Goal: Transaction & Acquisition: Purchase product/service

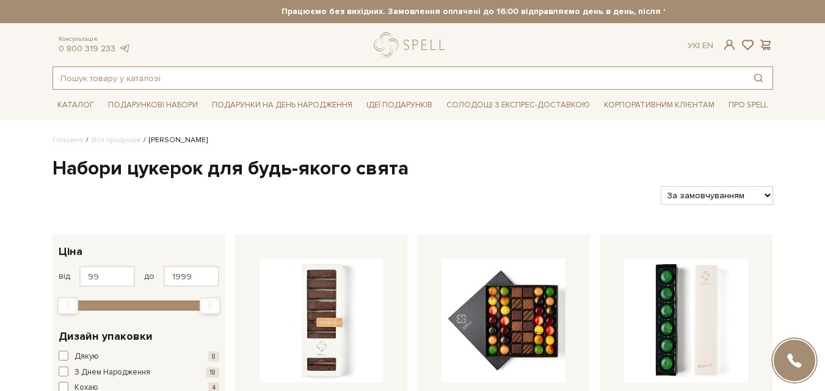
click at [174, 81] on input "text" at bounding box center [398, 78] width 691 height 22
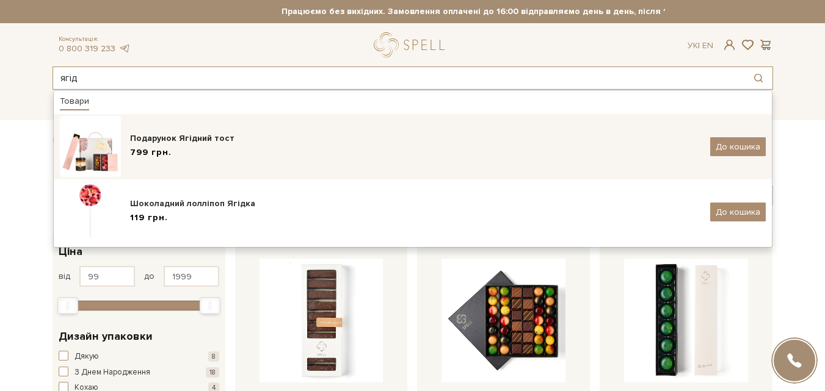
type input "ягід"
click at [92, 151] on img at bounding box center [90, 146] width 61 height 61
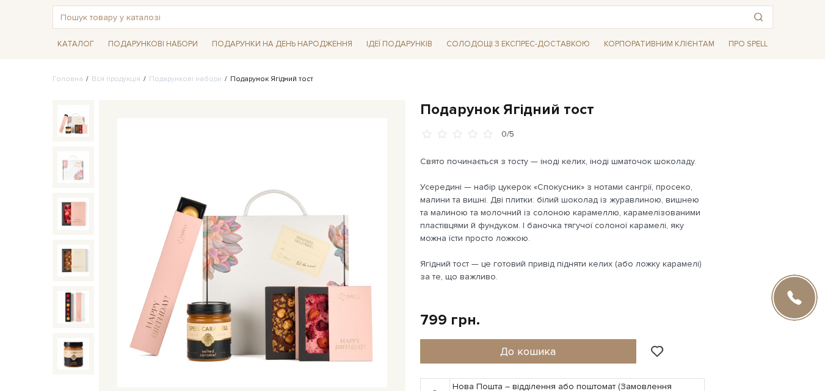
scroll to position [122, 0]
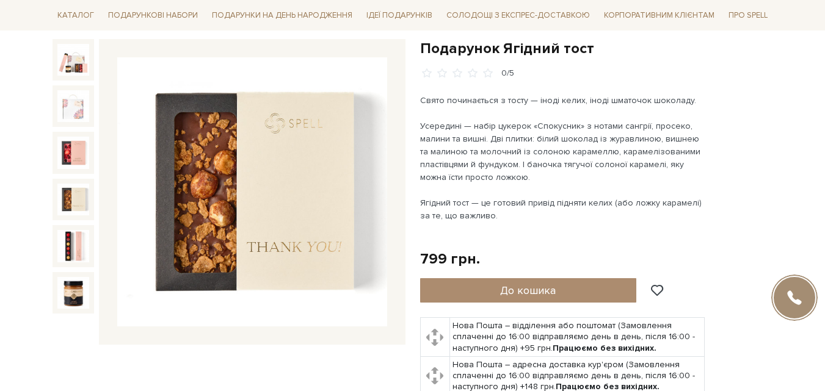
click at [68, 197] on img at bounding box center [73, 200] width 32 height 32
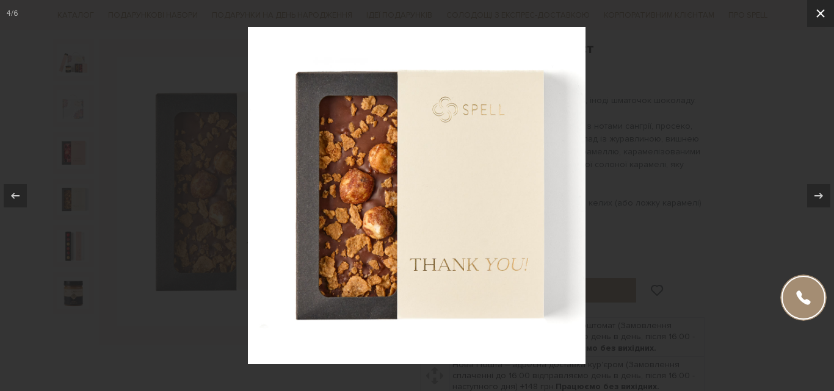
click at [824, 14] on icon at bounding box center [820, 13] width 15 height 15
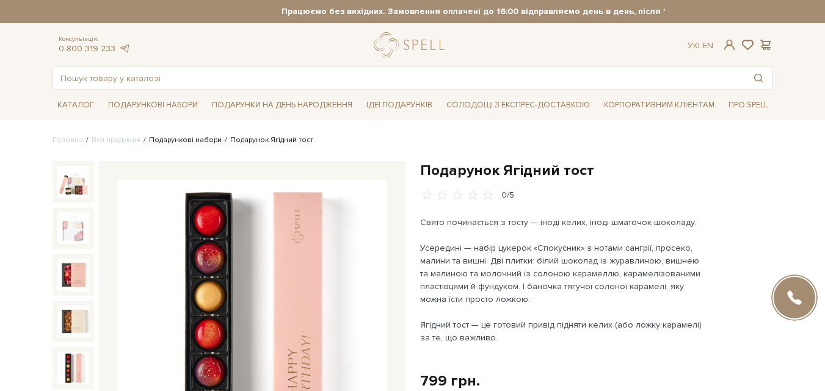
click at [184, 139] on link "Подарункові набори" at bounding box center [185, 139] width 73 height 9
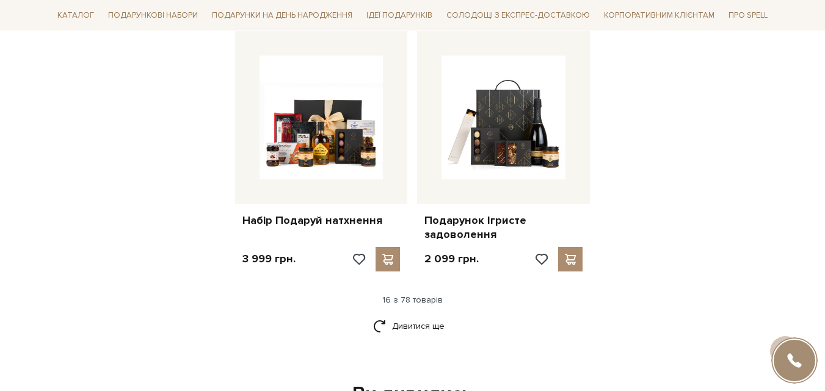
scroll to position [1587, 0]
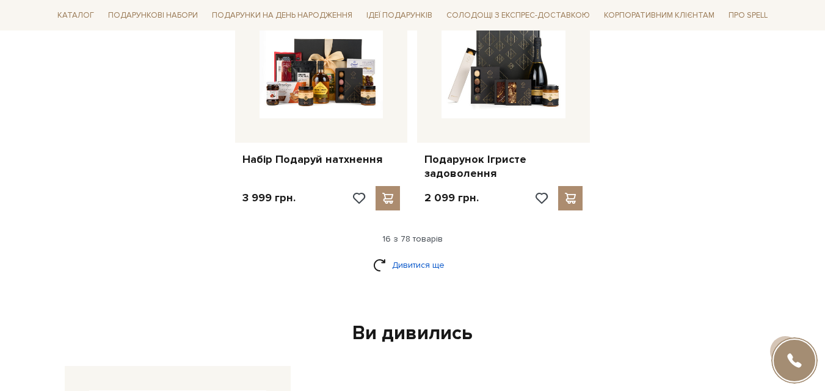
click at [418, 269] on link "Дивитися ще" at bounding box center [412, 265] width 79 height 21
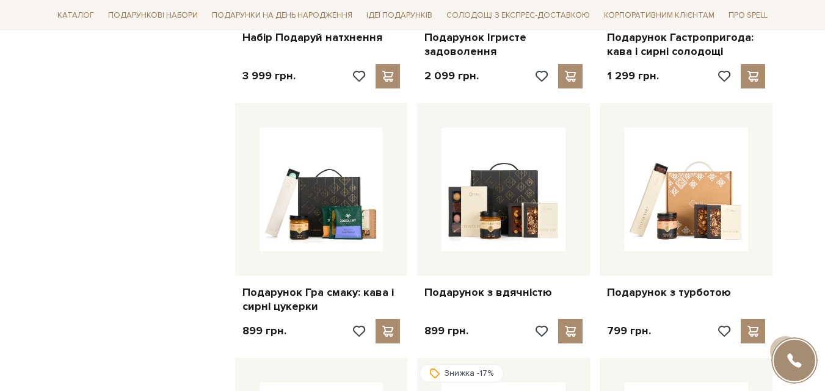
scroll to position [1770, 0]
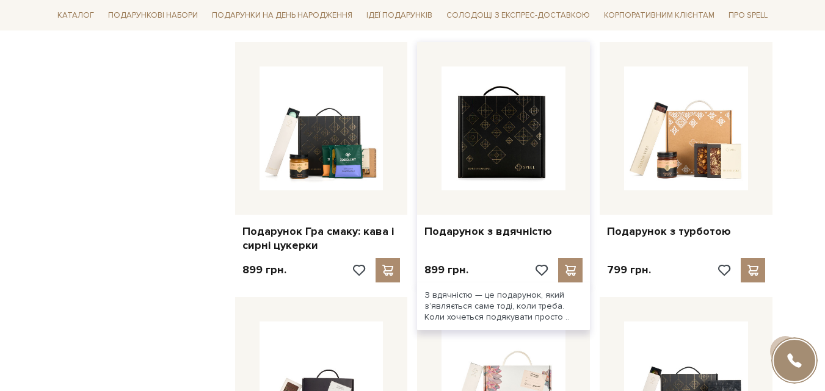
click at [505, 159] on img at bounding box center [503, 129] width 124 height 124
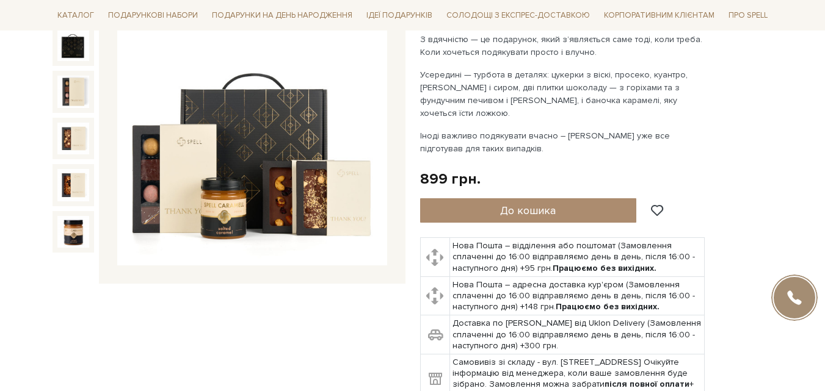
scroll to position [122, 0]
